Goal: Check status: Check status

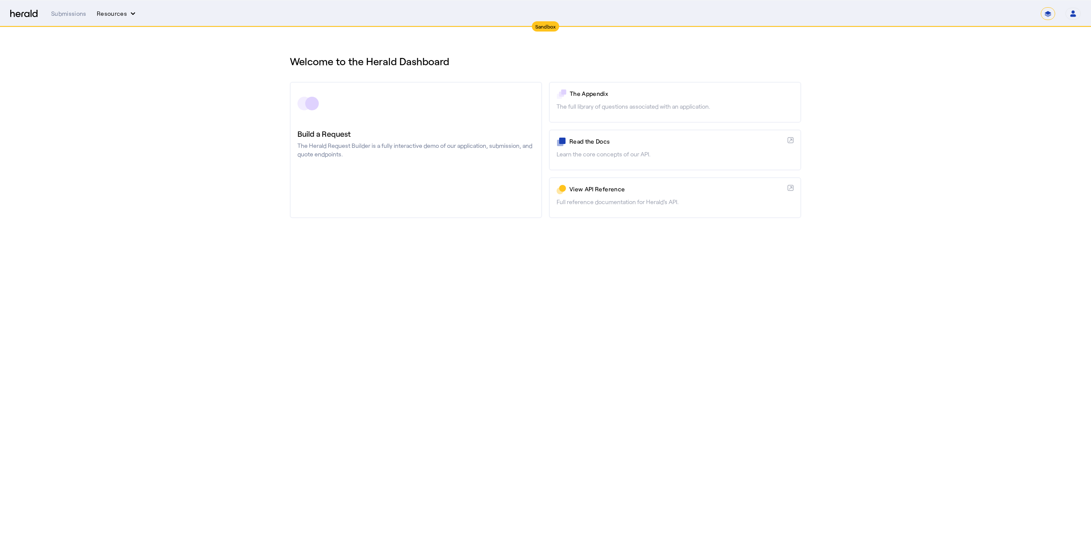
click at [115, 16] on button "Resources" at bounding box center [117, 13] width 40 height 9
click at [72, 14] on div at bounding box center [545, 278] width 1091 height 556
click at [72, 14] on div "Submissions" at bounding box center [68, 13] width 35 height 9
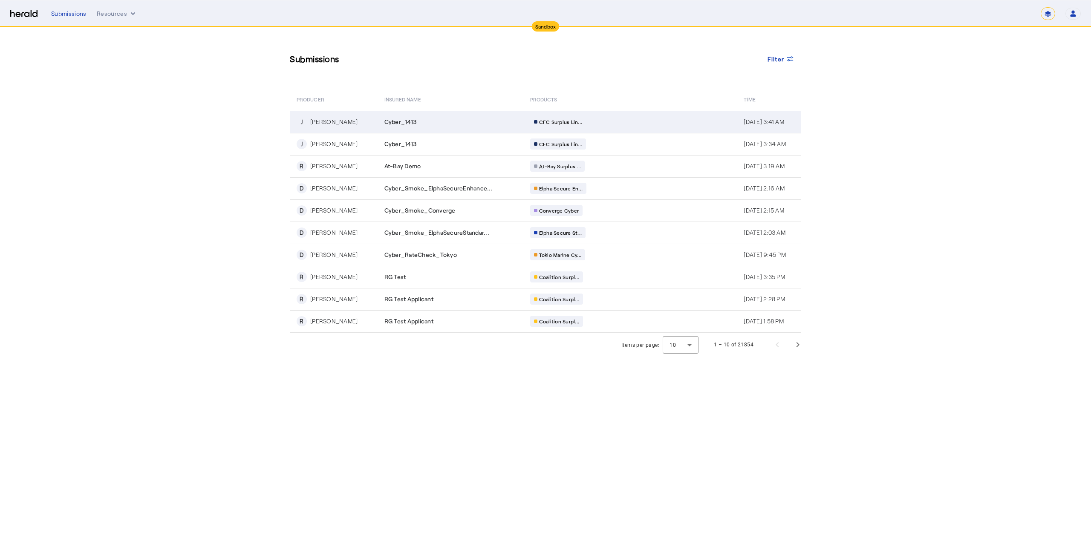
click at [412, 125] on span "Cyber_1413" at bounding box center [400, 122] width 32 height 9
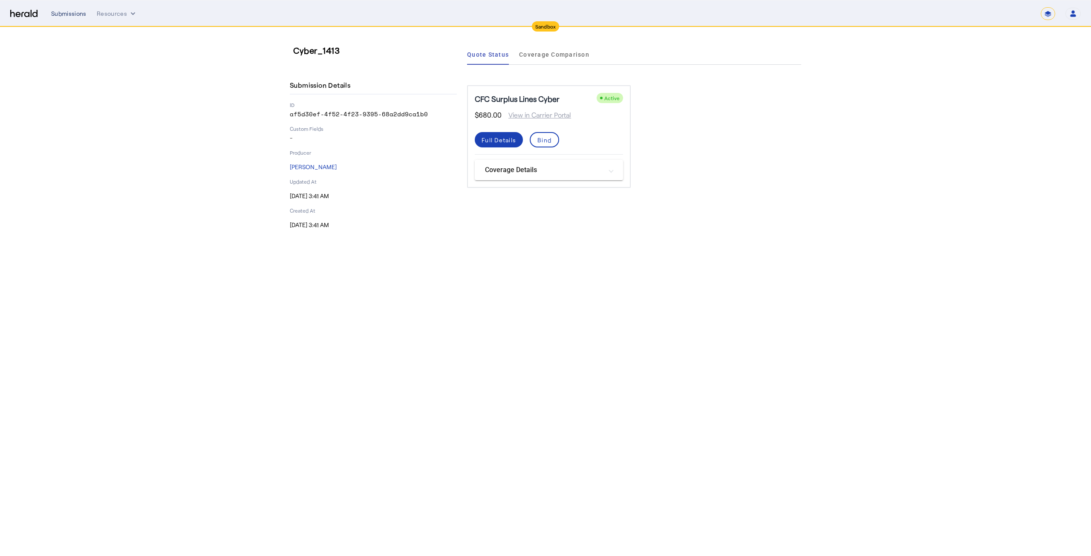
click at [72, 12] on div "Submissions" at bounding box center [68, 13] width 35 height 9
